Goal: Information Seeking & Learning: Learn about a topic

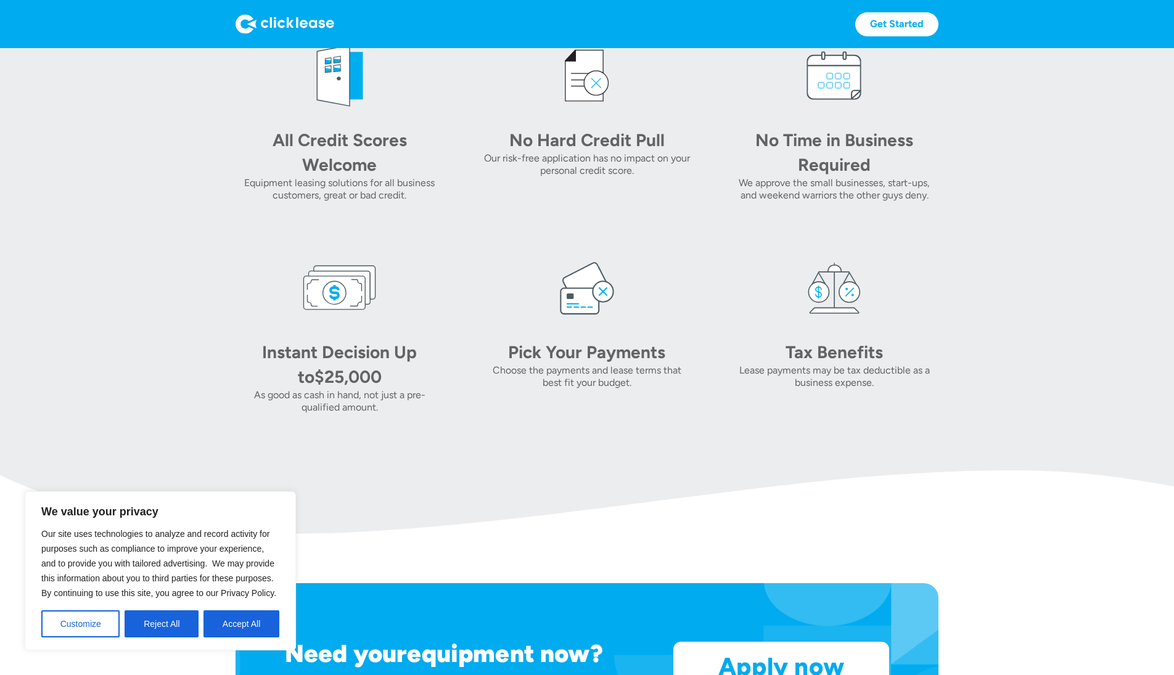
scroll to position [564, 0]
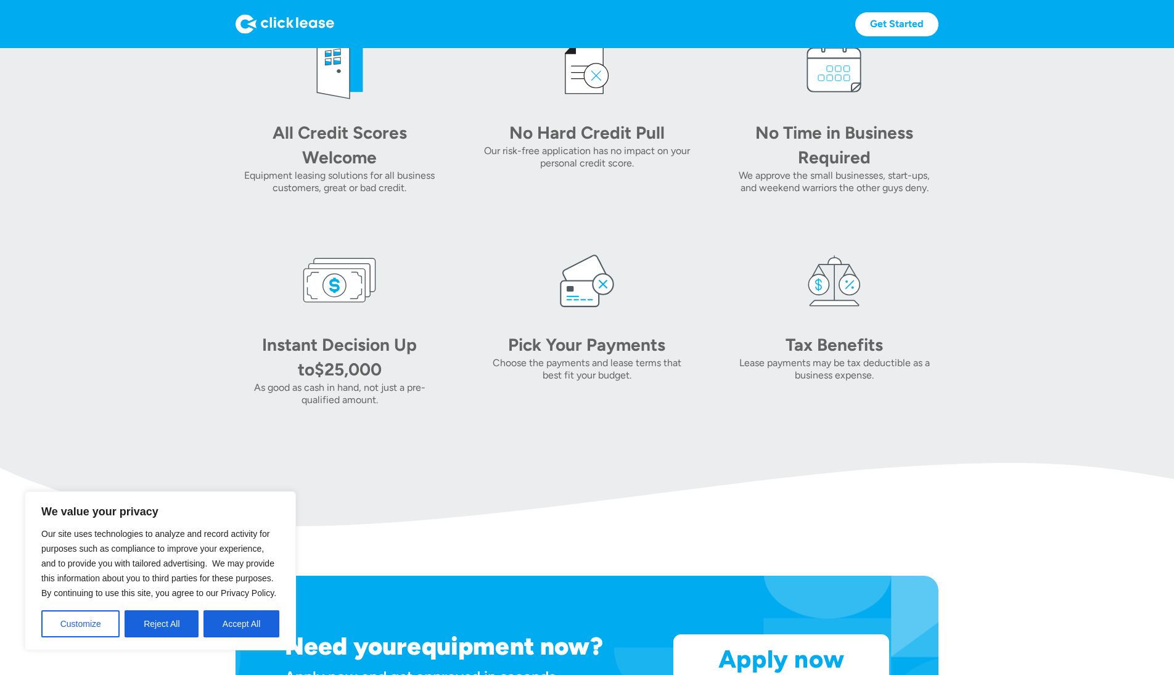
click at [224, 624] on button "Accept All" at bounding box center [241, 623] width 76 height 27
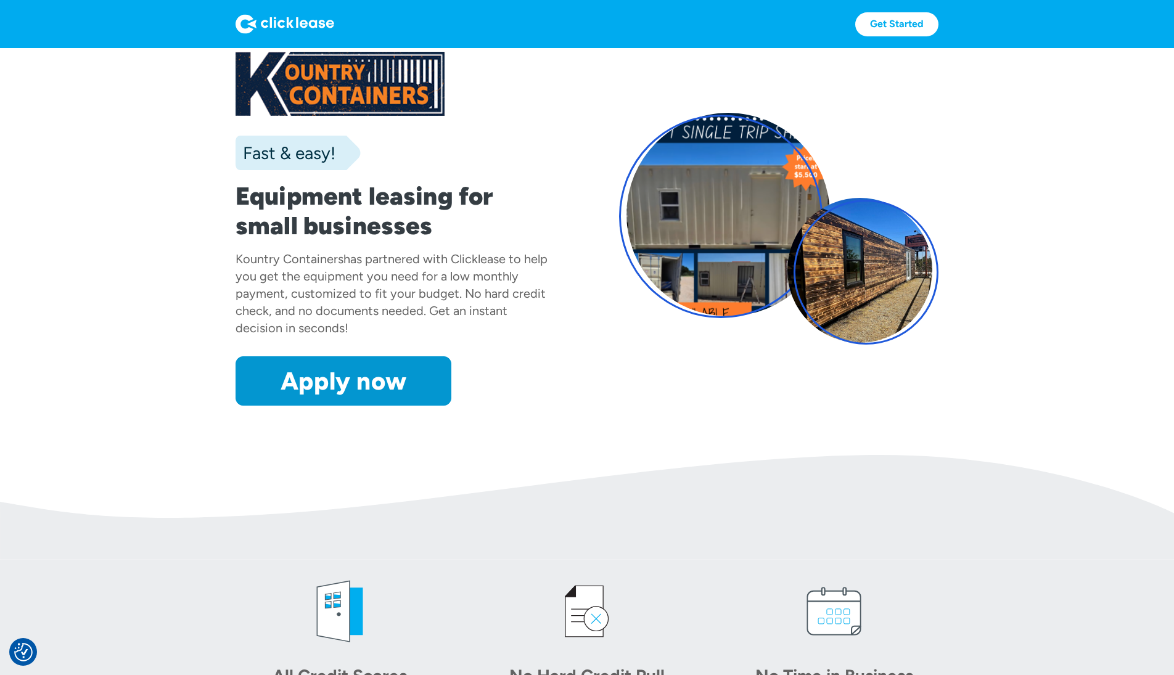
scroll to position [0, 0]
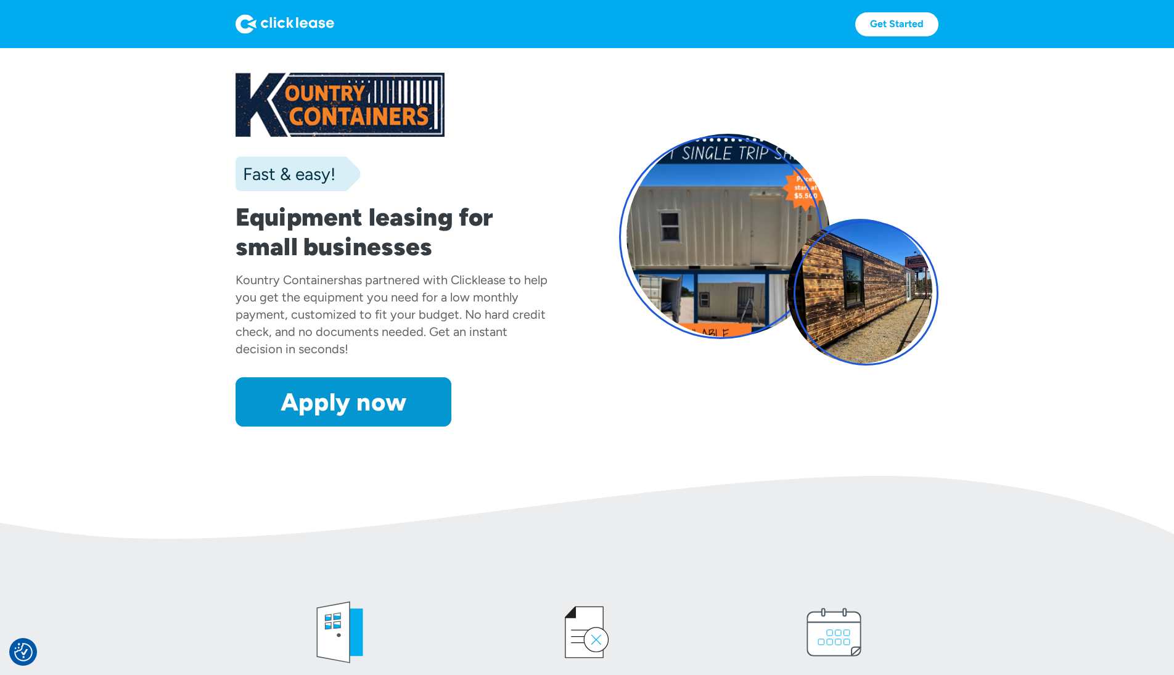
drag, startPoint x: 266, startPoint y: 217, endPoint x: 260, endPoint y: 218, distance: 6.2
click at [266, 217] on h1 "Equipment leasing for small businesses" at bounding box center [395, 231] width 319 height 59
drag, startPoint x: 297, startPoint y: 237, endPoint x: 387, endPoint y: 343, distance: 139.2
click at [387, 344] on div "Fast & easy! Equipment leasing for small businesses Kountry Containers has part…" at bounding box center [395, 250] width 319 height 354
click at [243, 209] on h1 "Equipment leasing for small businesses" at bounding box center [395, 231] width 319 height 59
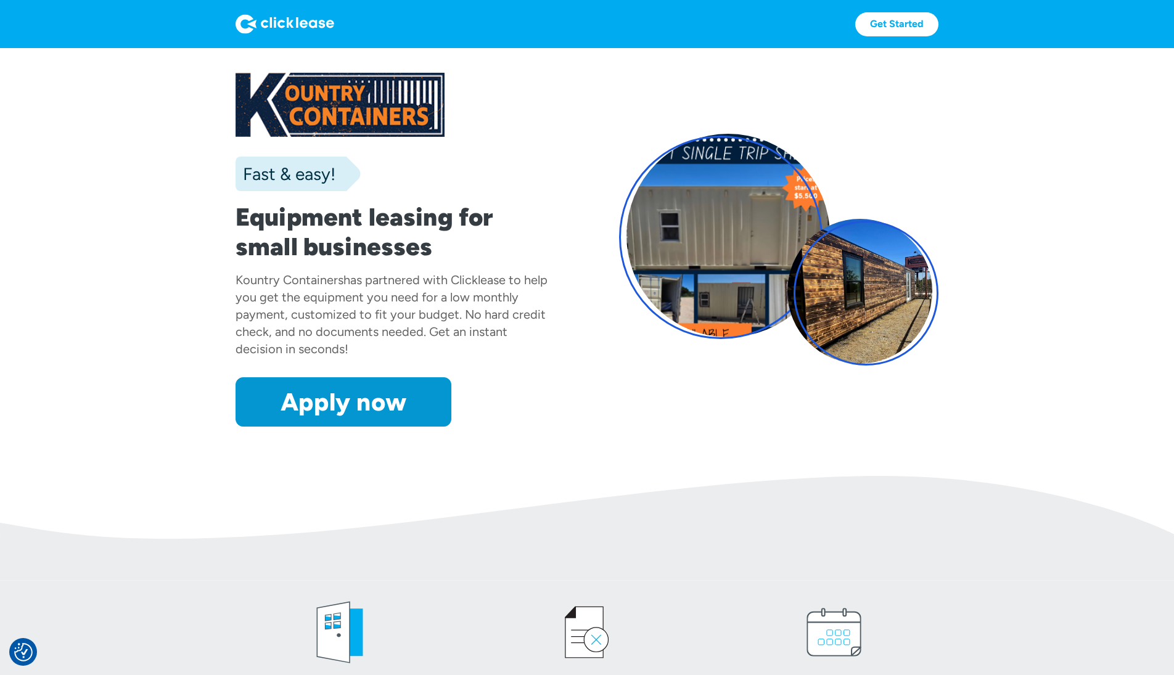
drag, startPoint x: 239, startPoint y: 213, endPoint x: 337, endPoint y: 343, distance: 163.4
click at [337, 343] on div "Fast & easy! Equipment leasing for small businesses Kountry Containers has part…" at bounding box center [395, 250] width 319 height 354
click at [321, 250] on h1 "Equipment leasing for small businesses" at bounding box center [395, 231] width 319 height 59
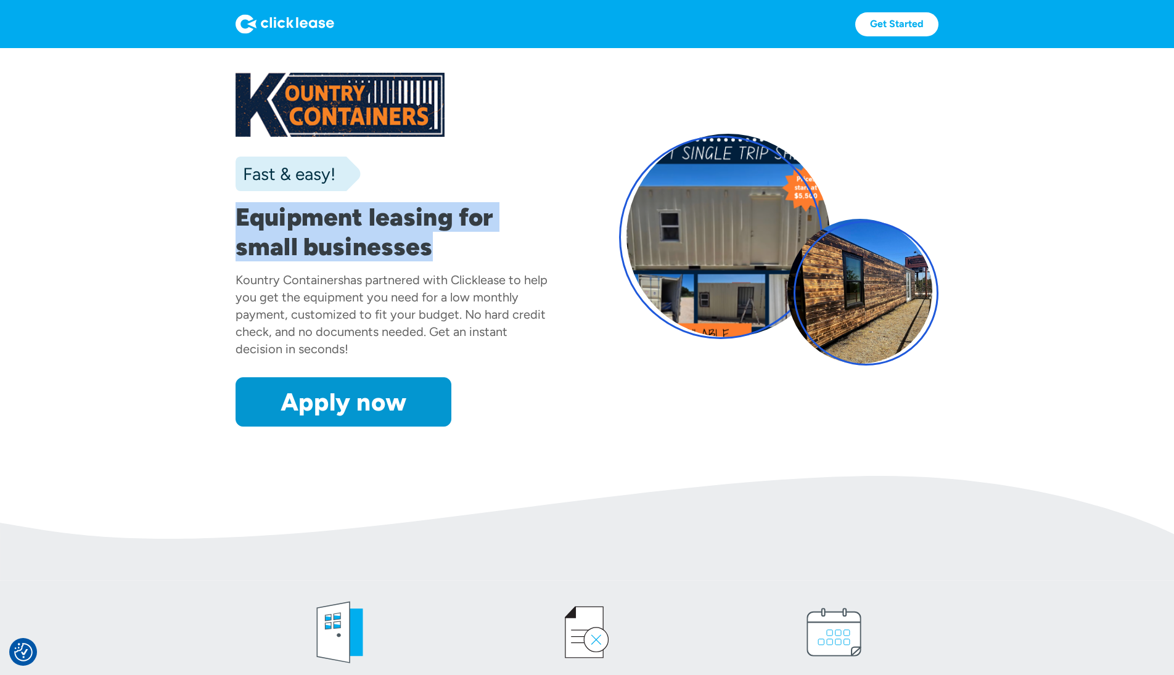
click at [321, 250] on h1 "Equipment leasing for small businesses" at bounding box center [395, 231] width 319 height 59
copy h1 "Equipment leasing for small businesses"
drag, startPoint x: 298, startPoint y: 346, endPoint x: 229, endPoint y: 279, distance: 96.4
click at [229, 279] on section "Fast & easy! Equipment leasing for small businesses Kountry Containers has part…" at bounding box center [587, 262] width 1174 height 428
copy div "Kountry Containers has partnered with Clicklease to help you get the equipment …"
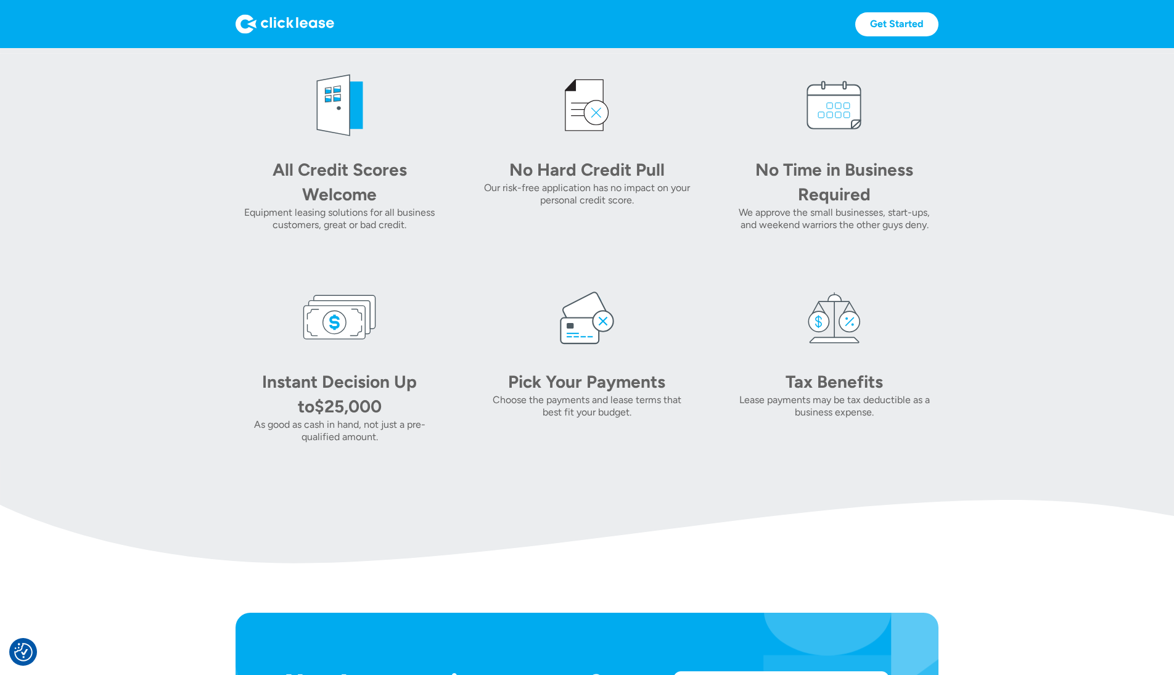
scroll to position [523, 0]
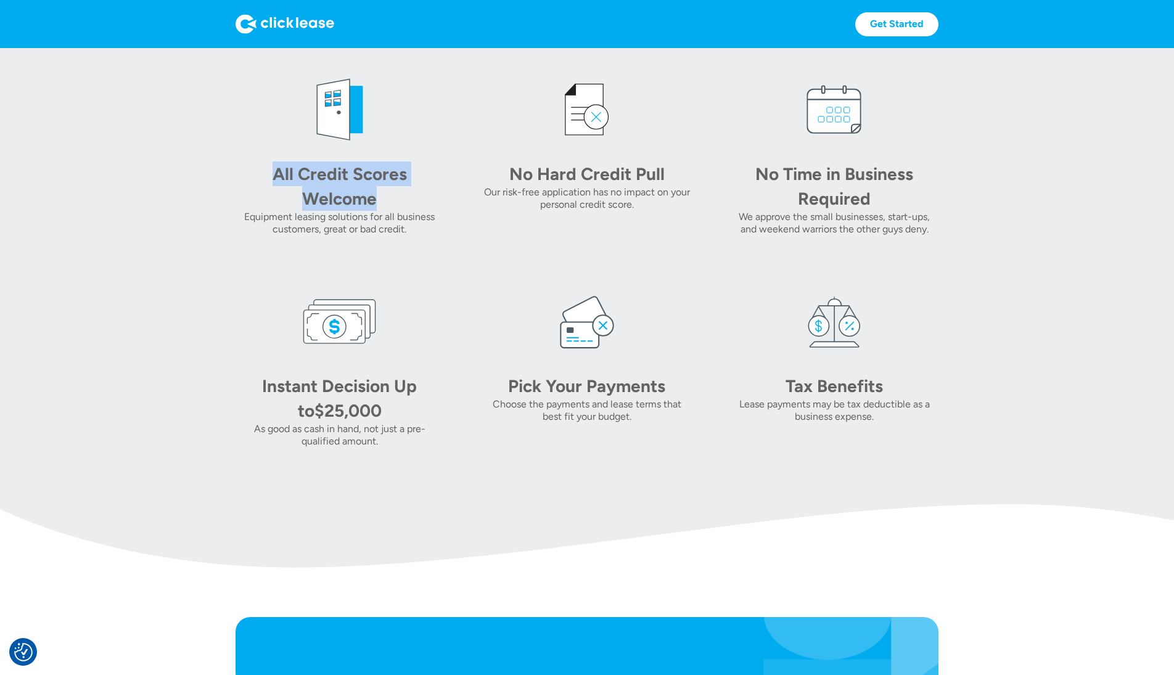
drag, startPoint x: 281, startPoint y: 170, endPoint x: 397, endPoint y: 198, distance: 119.2
click at [397, 198] on div "All Credit Scores Welcome" at bounding box center [339, 186] width 173 height 49
copy div "All Credit Scores Welcome"
click at [565, 170] on div "No Hard Credit Pull" at bounding box center [587, 174] width 173 height 25
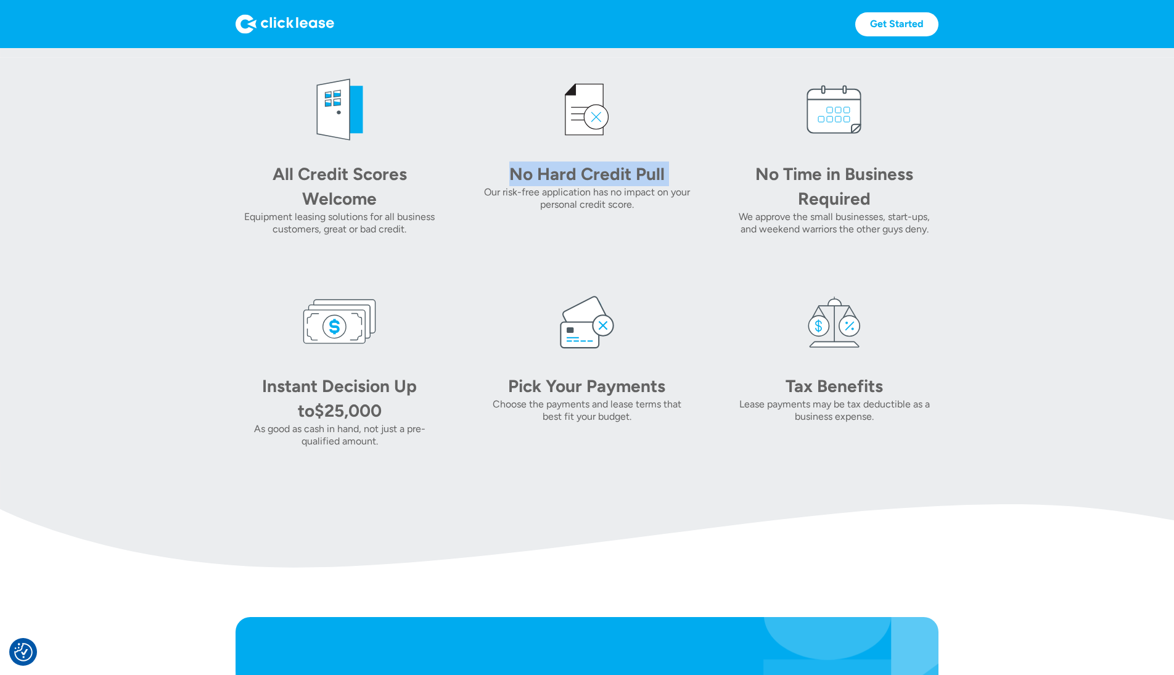
click at [565, 170] on div "No Hard Credit Pull" at bounding box center [587, 174] width 173 height 25
copy div "No Hard Credit Pull"
click at [793, 171] on div "No Time in Business Required" at bounding box center [834, 186] width 173 height 49
click at [792, 171] on div "No Time in Business Required" at bounding box center [834, 186] width 173 height 49
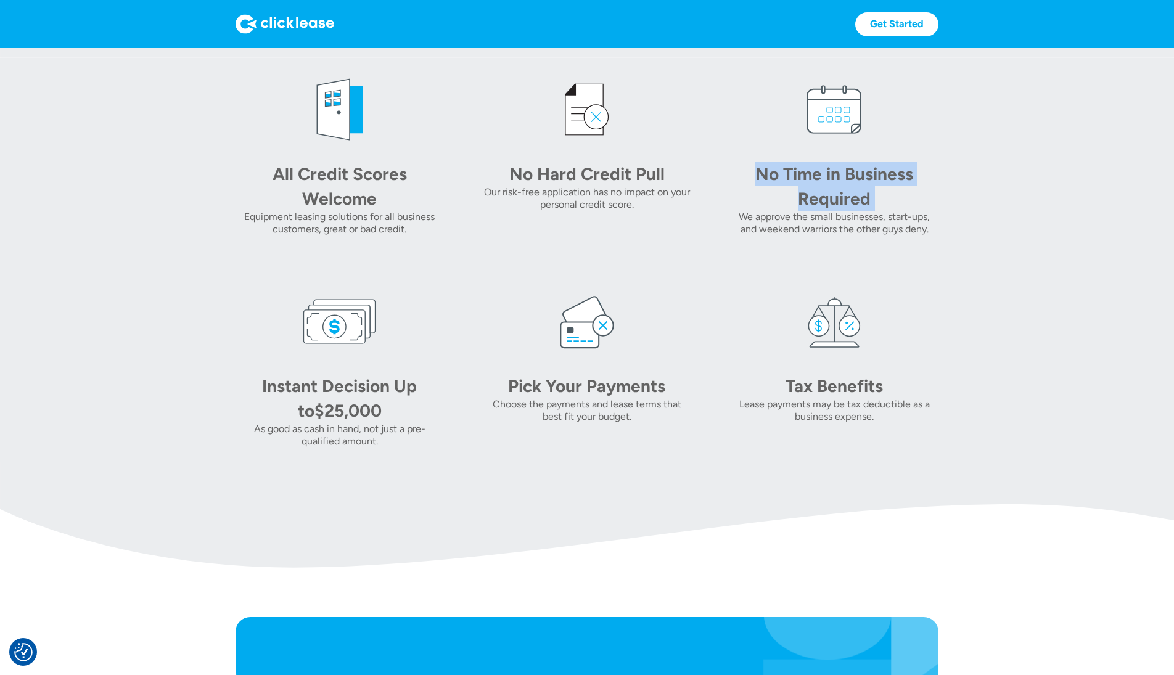
click at [793, 171] on div "No Time in Business Required" at bounding box center [834, 186] width 173 height 49
copy div "No Time in Business Required"
click at [262, 387] on div "Instant Decision Up to" at bounding box center [339, 398] width 155 height 46
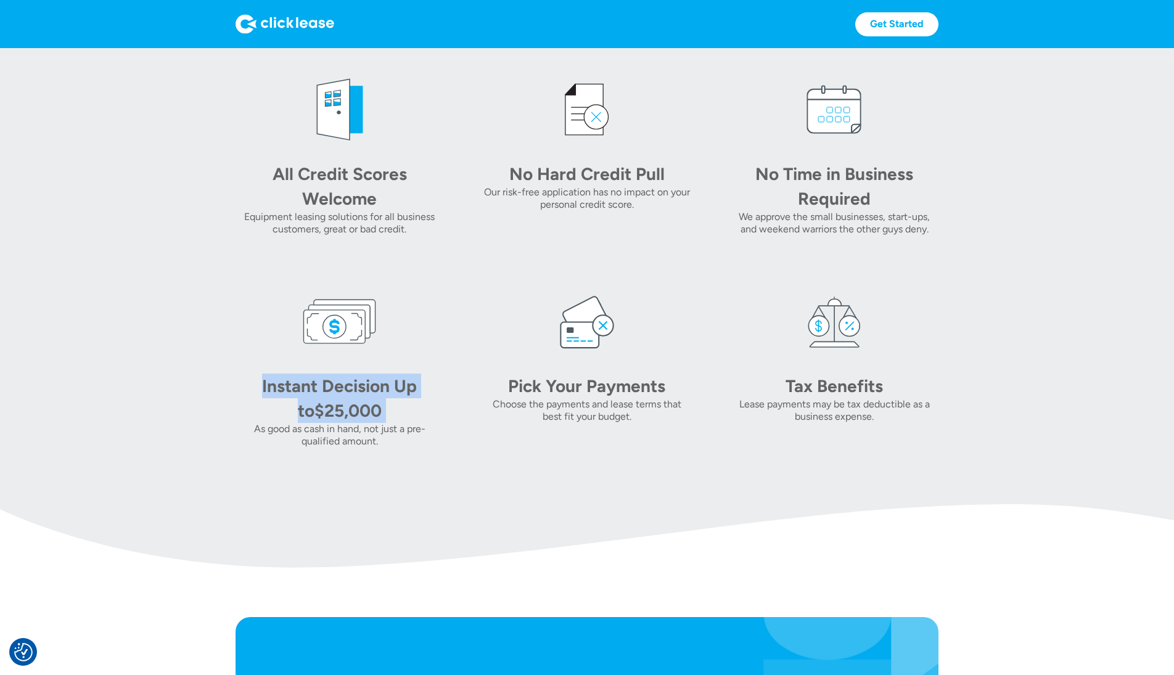
click at [262, 387] on div "Instant Decision Up to" at bounding box center [339, 398] width 155 height 46
copy div "Instant Decision Up to $25,000"
click at [532, 382] on div "Pick Your Payments" at bounding box center [587, 386] width 173 height 25
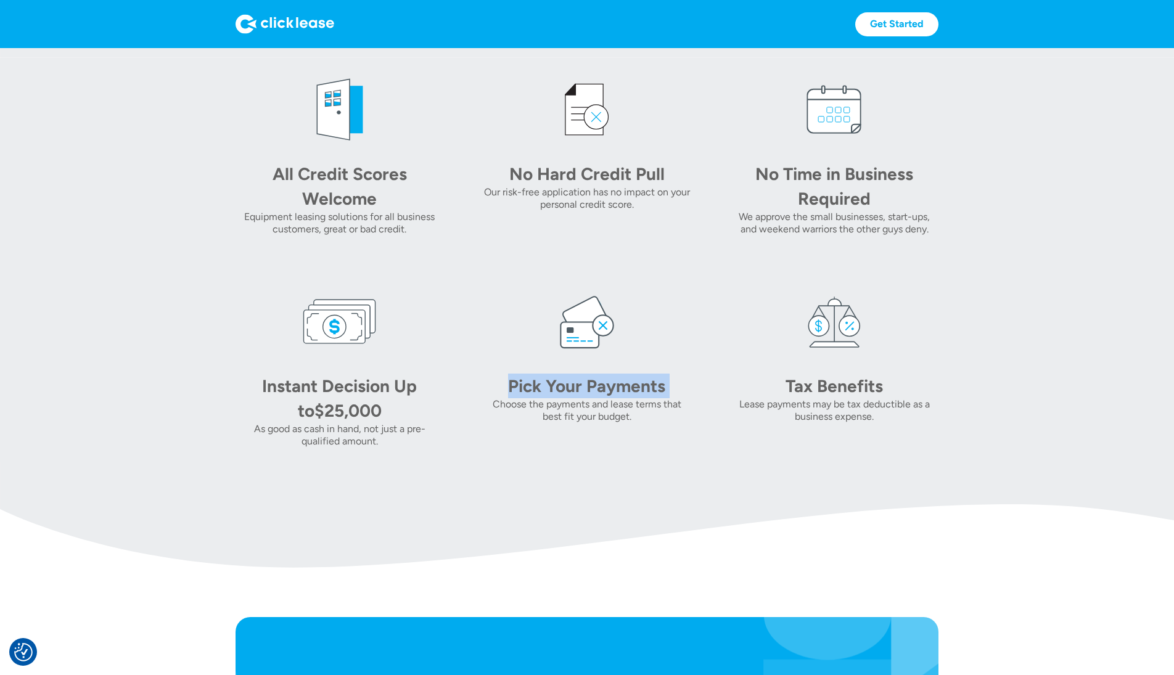
click at [532, 382] on div "Pick Your Payments" at bounding box center [587, 386] width 173 height 25
copy div "Pick Your Payments"
click at [848, 390] on div "Tax Benefits" at bounding box center [834, 386] width 173 height 25
click at [841, 387] on div "Tax Benefits" at bounding box center [834, 386] width 173 height 25
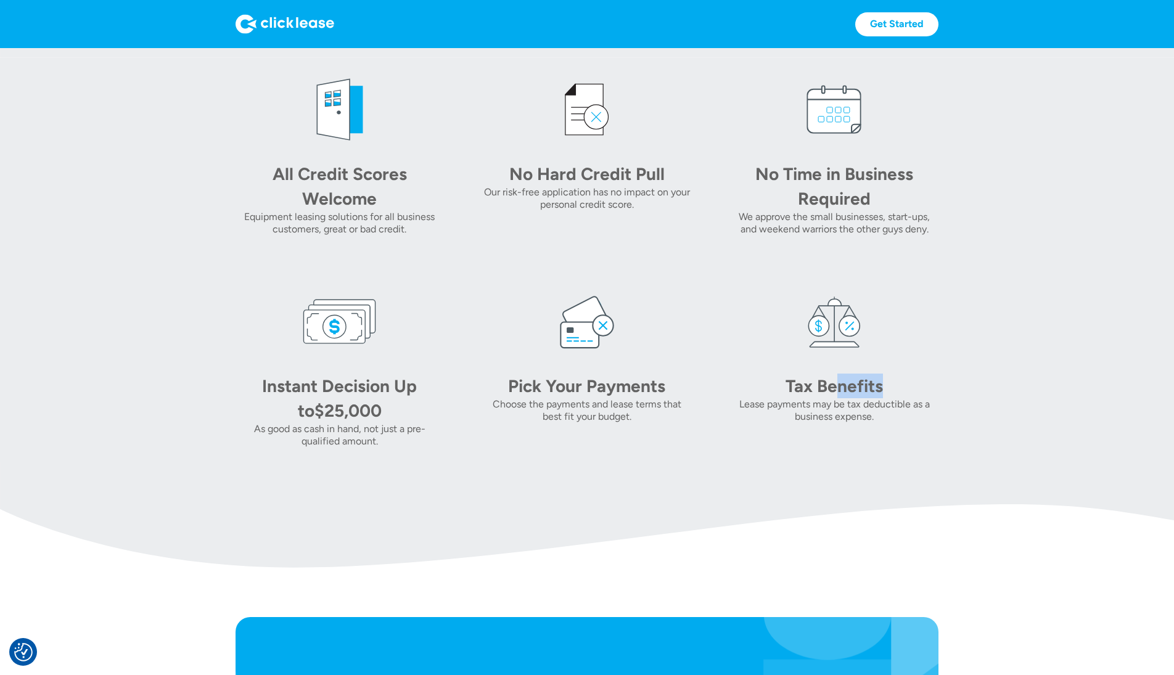
click at [840, 387] on div "Tax Benefits" at bounding box center [834, 386] width 173 height 25
click at [841, 387] on div "Tax Benefits" at bounding box center [834, 386] width 173 height 25
copy div "Tax Benefits"
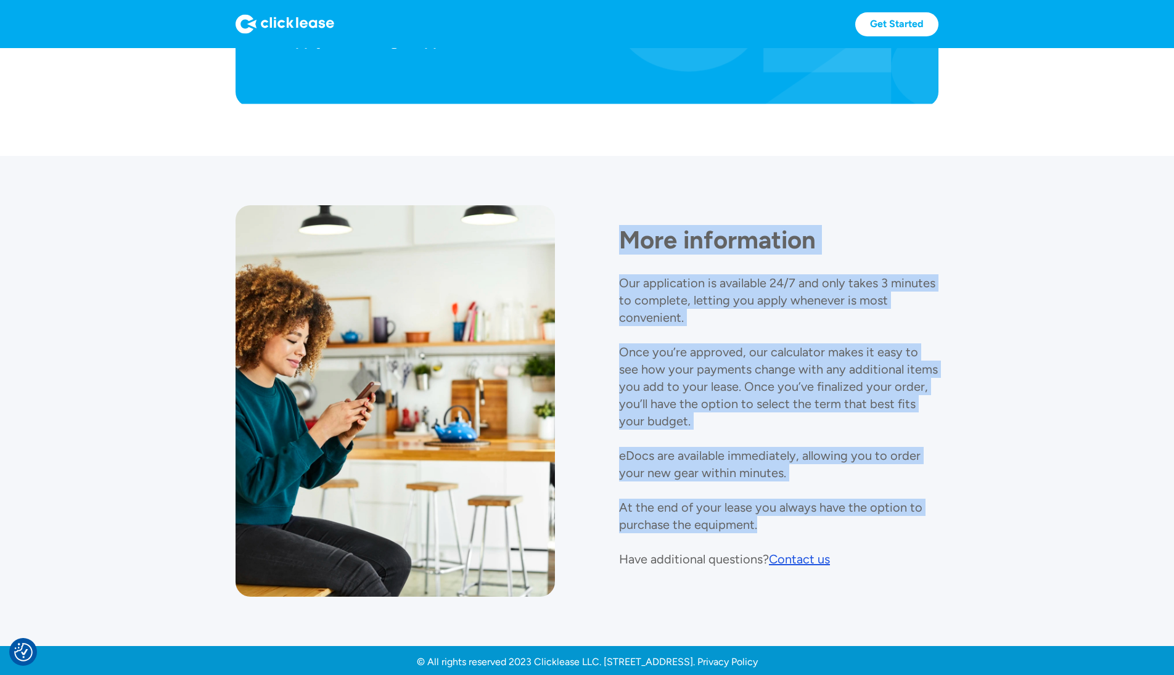
scroll to position [1204, 0]
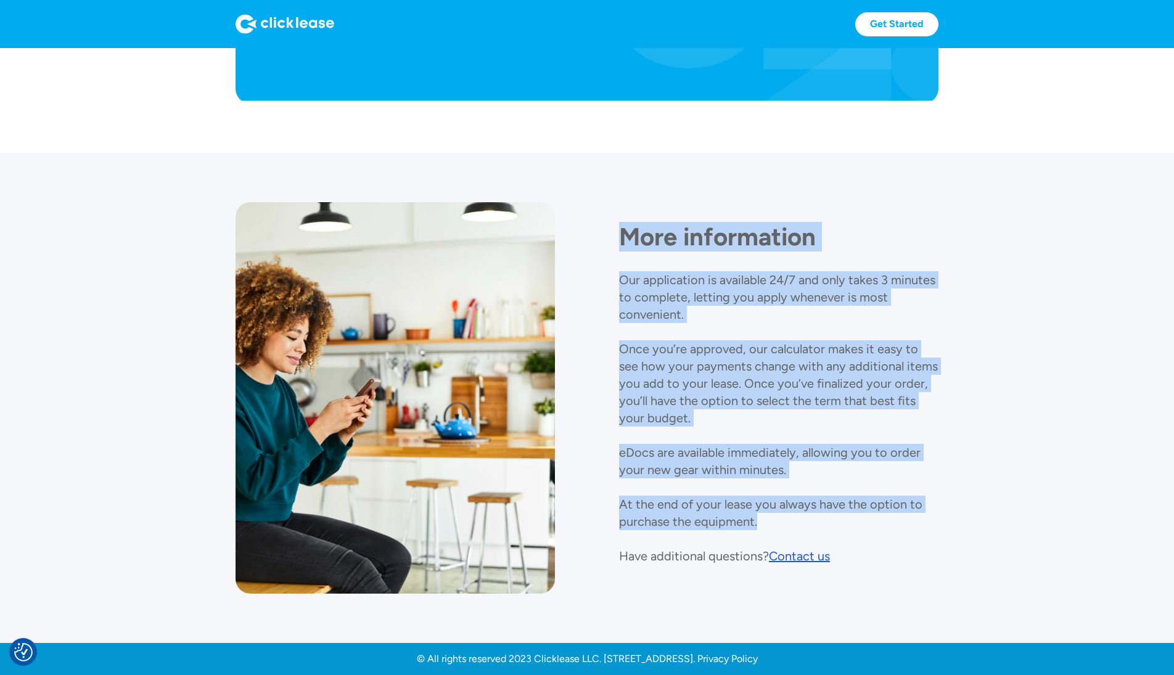
drag, startPoint x: 623, startPoint y: 237, endPoint x: 846, endPoint y: 522, distance: 361.5
click at [846, 522] on div "More information Our application is available 24/7 and only takes 3 minutes to …" at bounding box center [778, 383] width 319 height 363
copy div "More information Our application is available 24/7 and only takes 3 minutes to …"
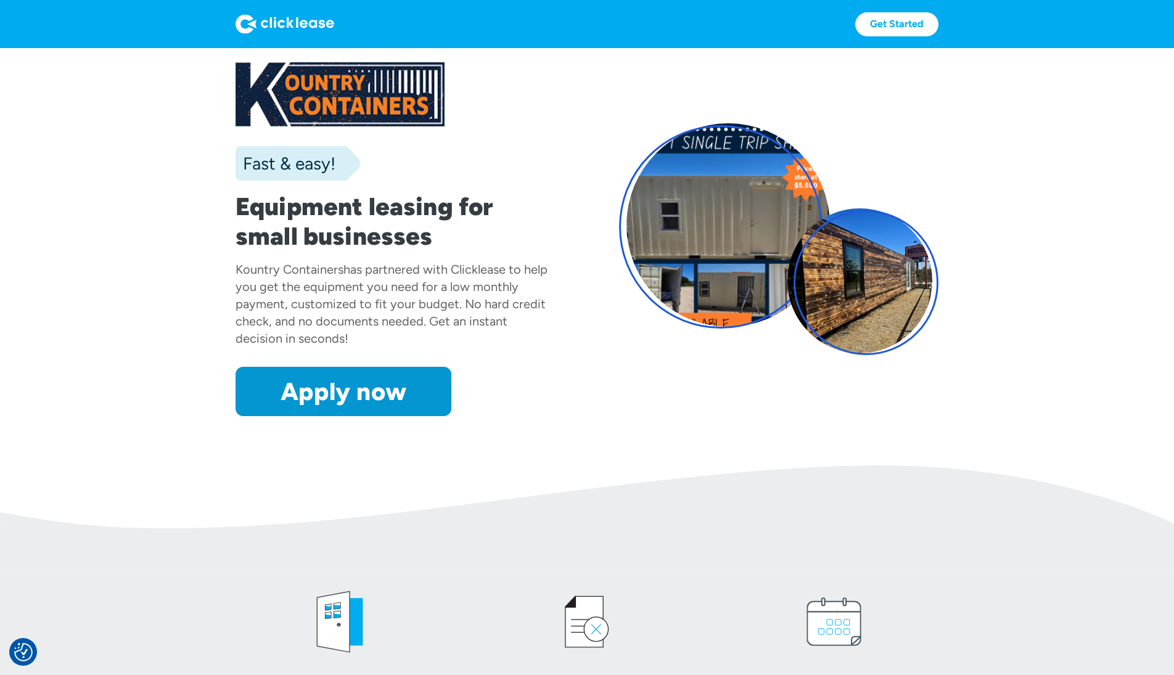
scroll to position [0, 0]
